Goal: Use online tool/utility: Use online tool/utility

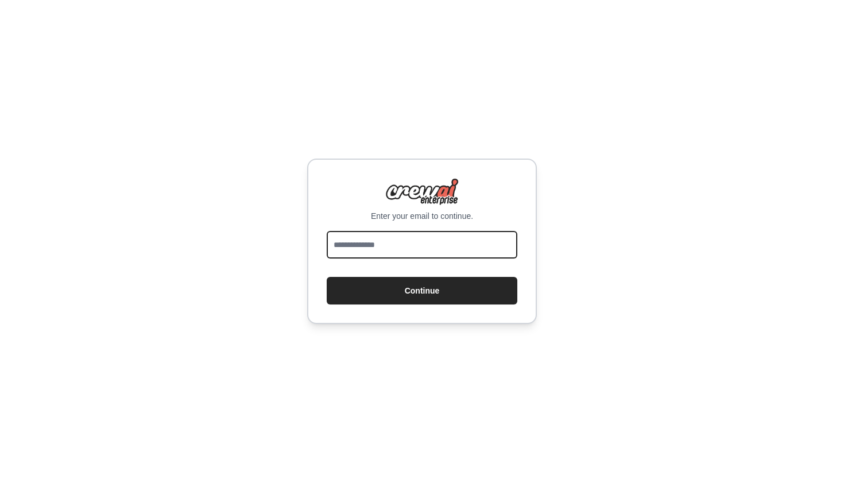
click at [366, 241] on input "email" at bounding box center [422, 245] width 191 height 28
type input "**********"
click at [422, 290] on button "Continue" at bounding box center [422, 291] width 191 height 28
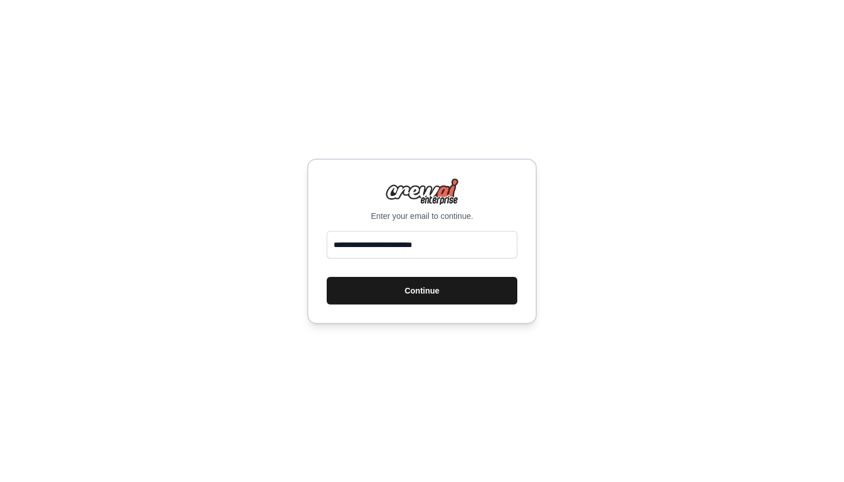
click at [360, 286] on button "Continue" at bounding box center [422, 291] width 191 height 28
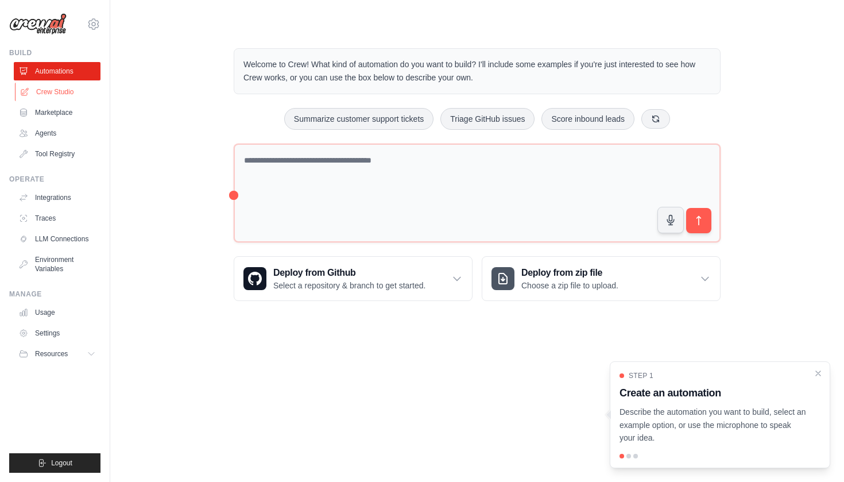
click at [55, 91] on link "Crew Studio" at bounding box center [58, 92] width 87 height 18
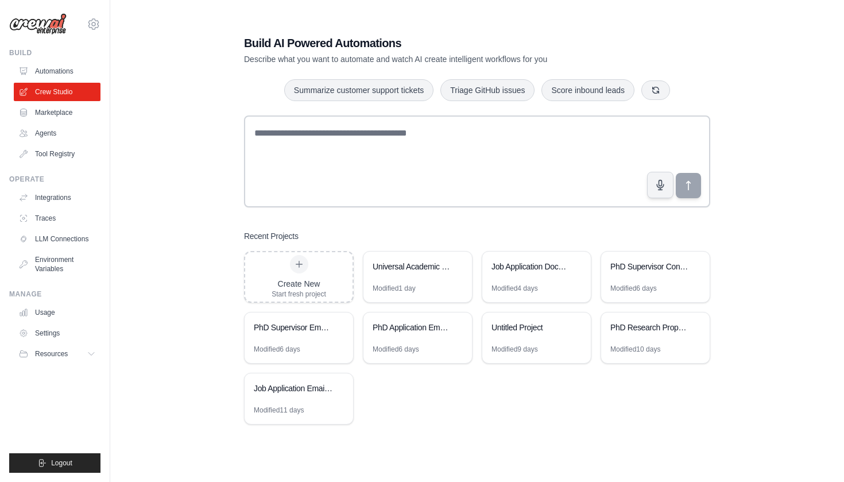
scroll to position [23, 0]
click at [309, 334] on div "PhD Supervisor Email Multi-Agent Pipeline" at bounding box center [293, 328] width 79 height 14
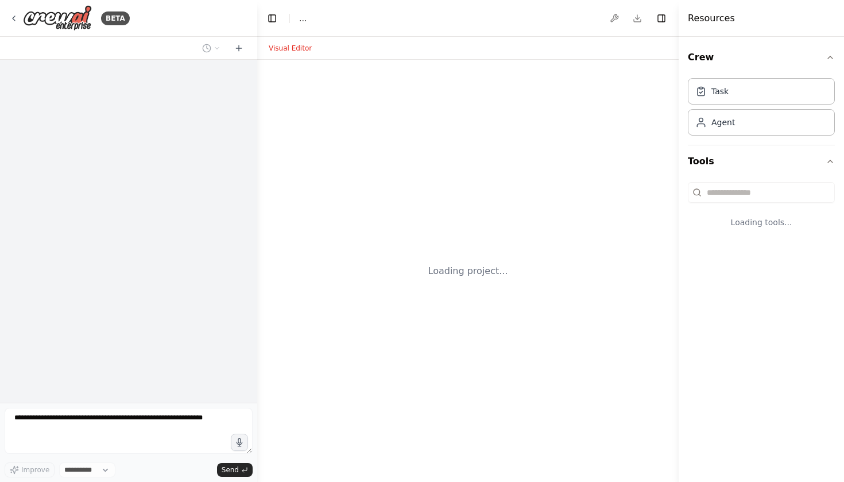
select select "****"
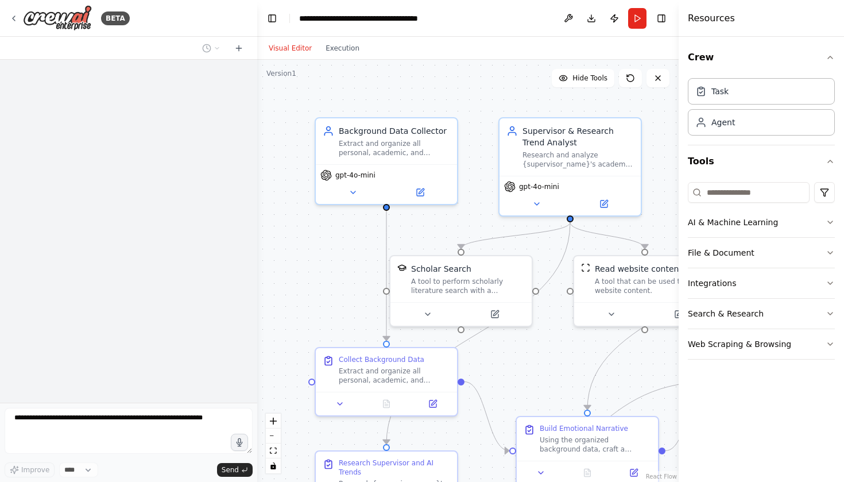
scroll to position [395, 0]
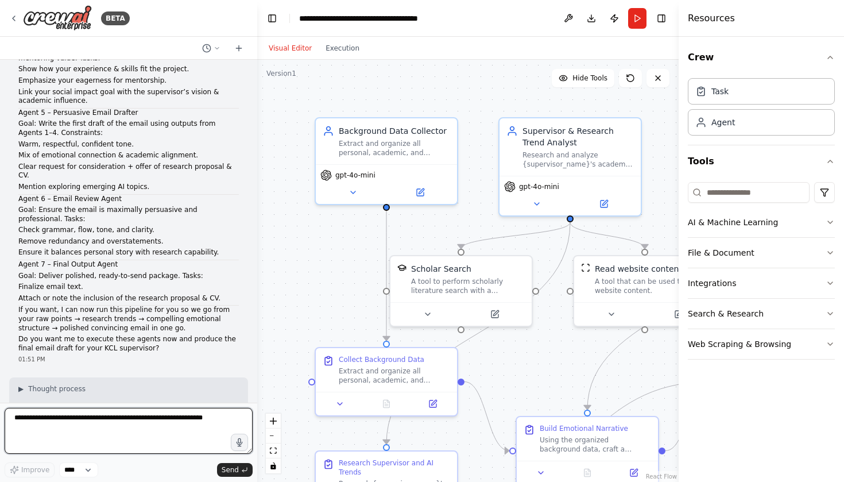
click at [96, 418] on textarea at bounding box center [129, 431] width 248 height 46
type textarea "*"
type textarea "**********"
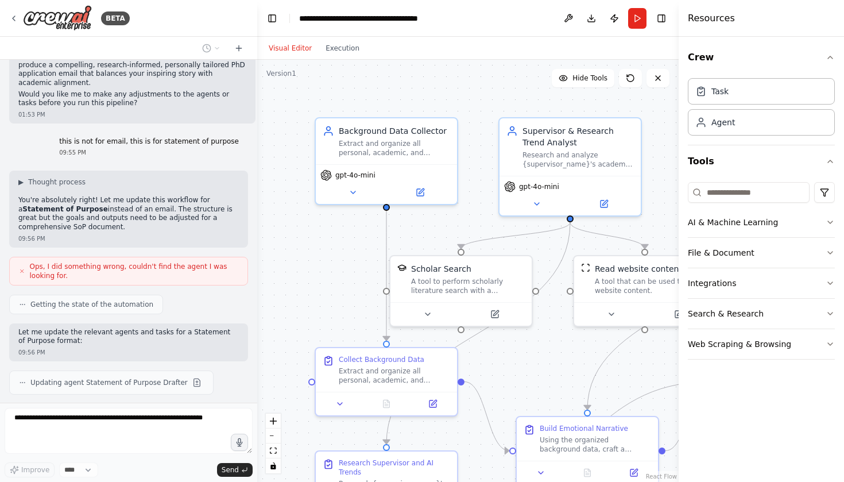
scroll to position [1915, 0]
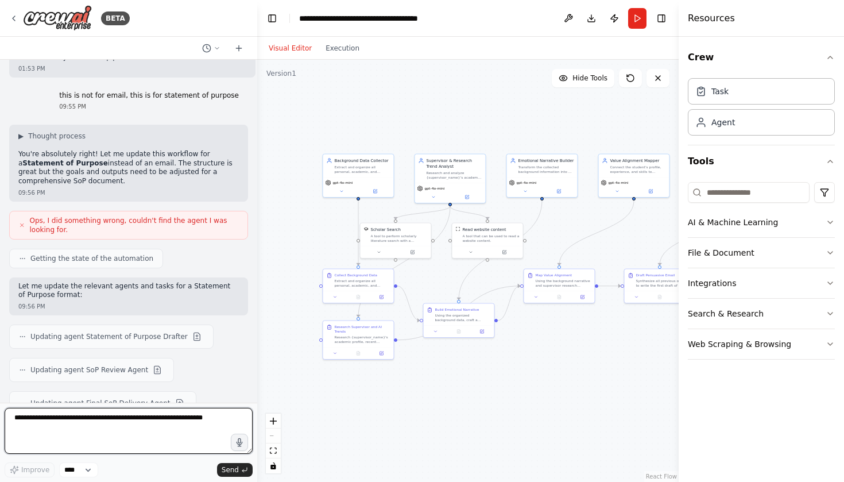
drag, startPoint x: 471, startPoint y: 145, endPoint x: 415, endPoint y: 127, distance: 58.3
click at [415, 128] on div ".deletable-edge-delete-btn { width: 20px; height: 20px; border: 0px solid #ffff…" at bounding box center [467, 271] width 421 height 422
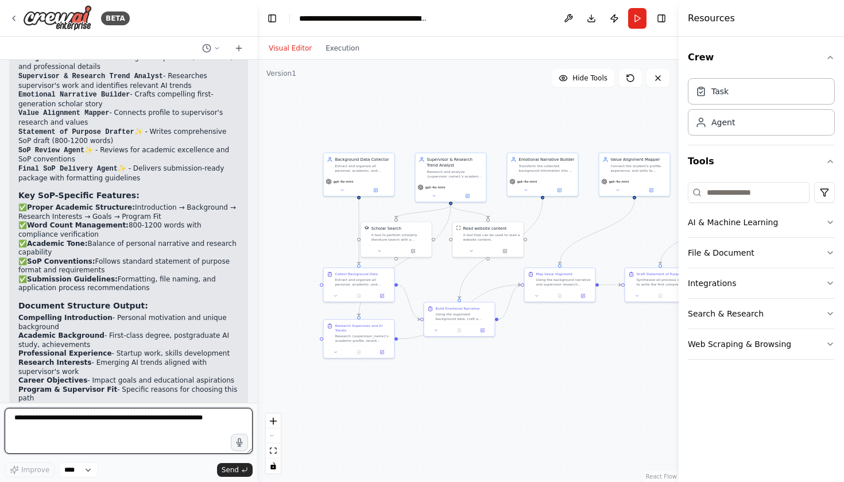
scroll to position [0, 0]
click at [640, 22] on button "Run" at bounding box center [637, 18] width 18 height 21
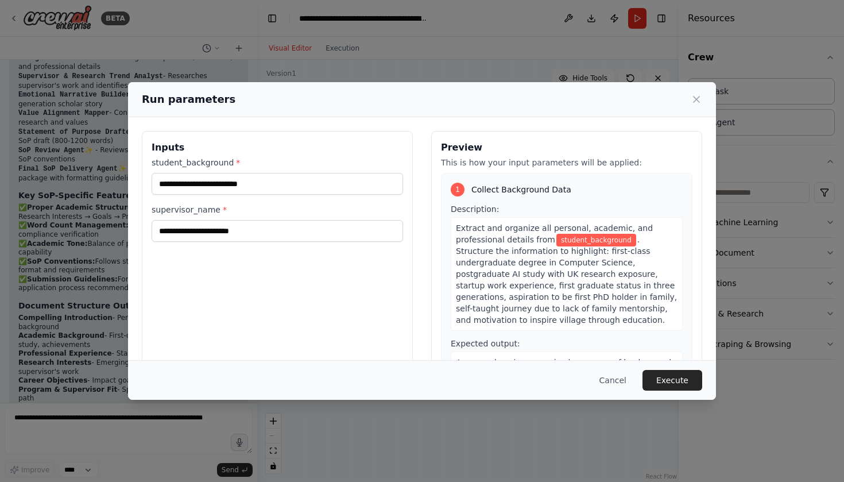
click at [416, 41] on div "Run parameters Inputs student_background * supervisor_name * Preview This is ho…" at bounding box center [422, 241] width 844 height 482
